Goal: Information Seeking & Learning: Check status

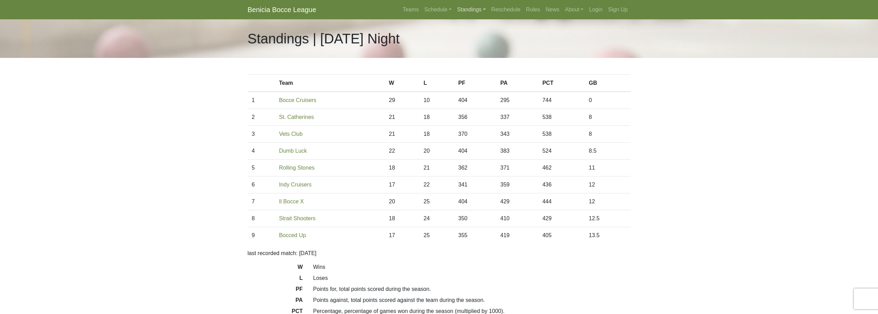
click at [472, 10] on link "Standings" at bounding box center [472, 10] width 34 height 14
click at [474, 70] on link "[DATE] Night" at bounding box center [483, 70] width 56 height 11
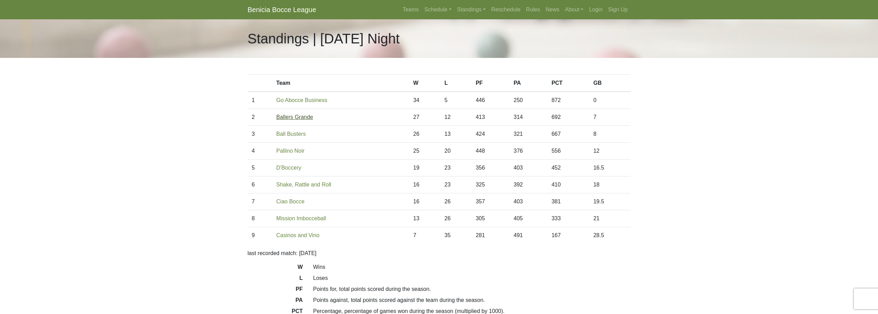
click at [300, 119] on link "Ballers Grande" at bounding box center [294, 117] width 37 height 6
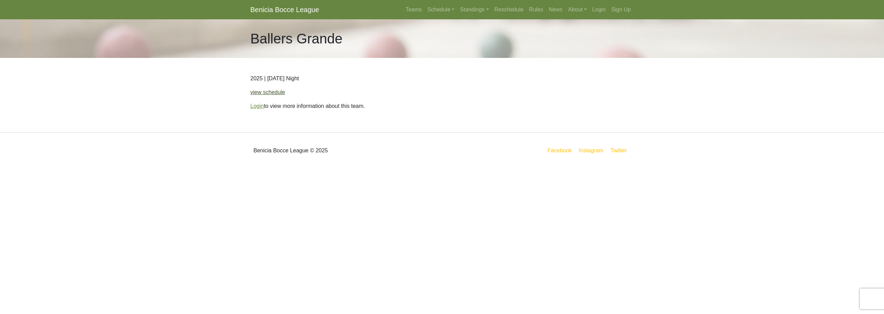
click at [269, 95] on link "view schedule" at bounding box center [267, 92] width 35 height 6
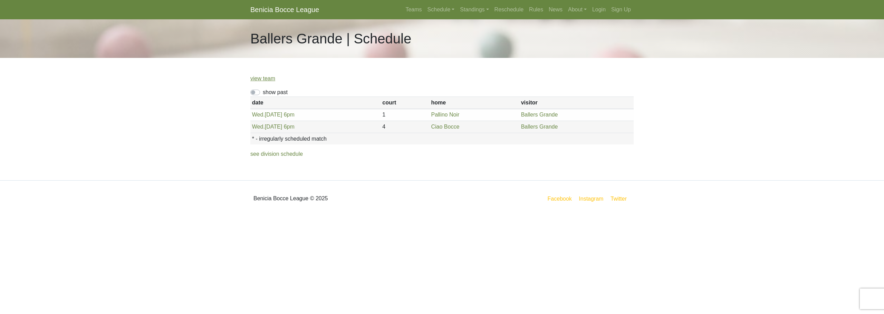
click at [263, 91] on label "show past" at bounding box center [275, 92] width 25 height 8
click at [263, 91] on input "show past" at bounding box center [265, 90] width 4 height 4
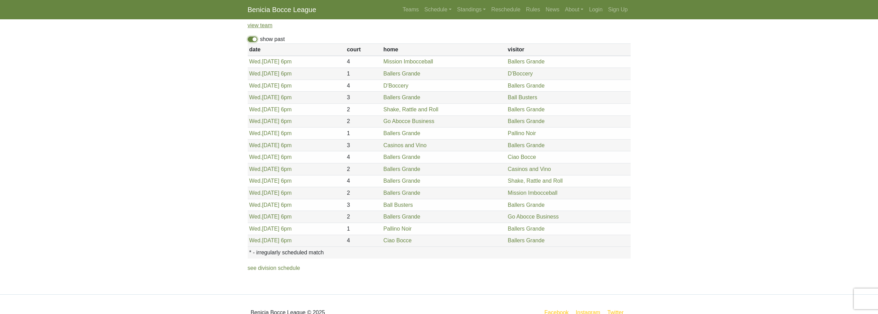
scroll to position [70, 0]
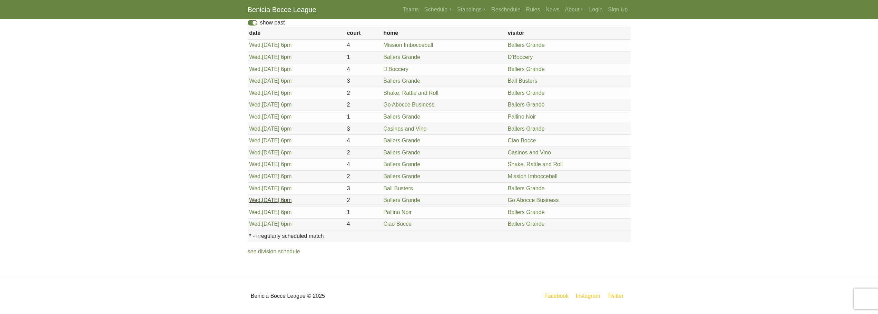
click at [270, 201] on link "[DATE] 6pm" at bounding box center [270, 200] width 42 height 6
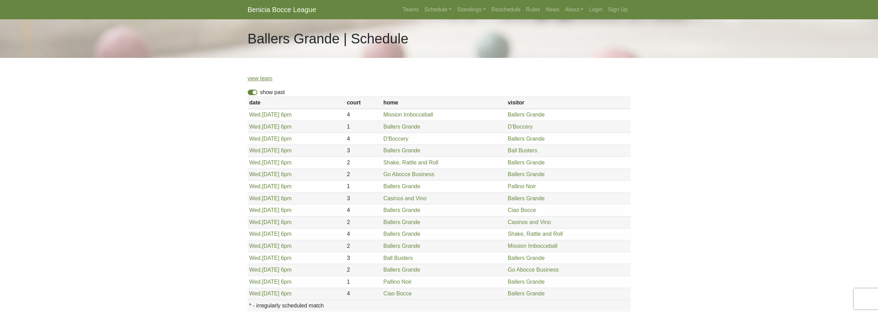
click at [260, 93] on label "show past" at bounding box center [272, 92] width 25 height 8
click at [260, 93] on input "show past" at bounding box center [262, 90] width 4 height 4
checkbox input "false"
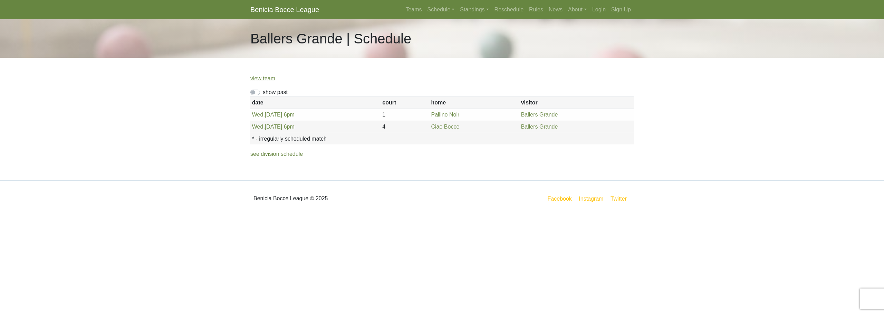
click at [263, 12] on link "Benicia Bocce League" at bounding box center [284, 10] width 69 height 14
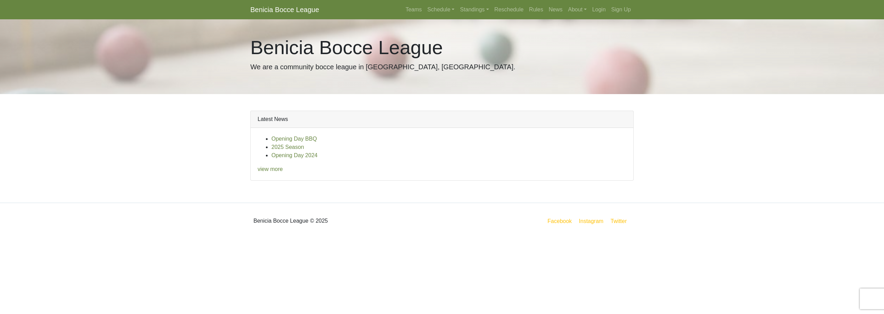
click at [211, 109] on body "Benicia Bocce League Teams Schedule [DATE] Morning [DATE] Night [DATE] Night [D…" at bounding box center [442, 119] width 884 height 239
